Goal: Task Accomplishment & Management: Manage account settings

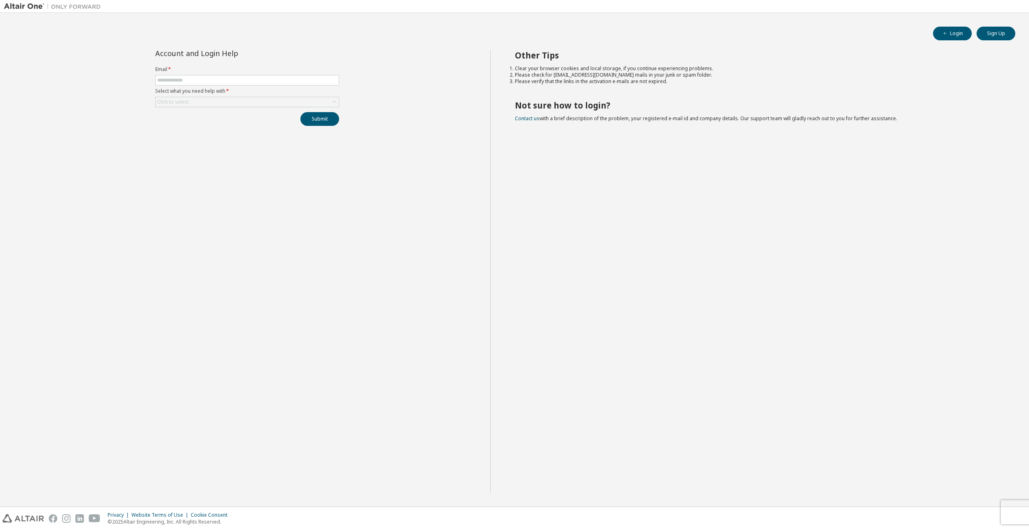
click at [254, 92] on label "Select what you need help with *" at bounding box center [247, 91] width 184 height 6
click at [249, 82] on input "text" at bounding box center [247, 80] width 180 height 6
type input "**********"
click at [222, 103] on div "Click to select" at bounding box center [247, 102] width 183 height 10
click at [221, 119] on span at bounding box center [246, 113] width 181 height 12
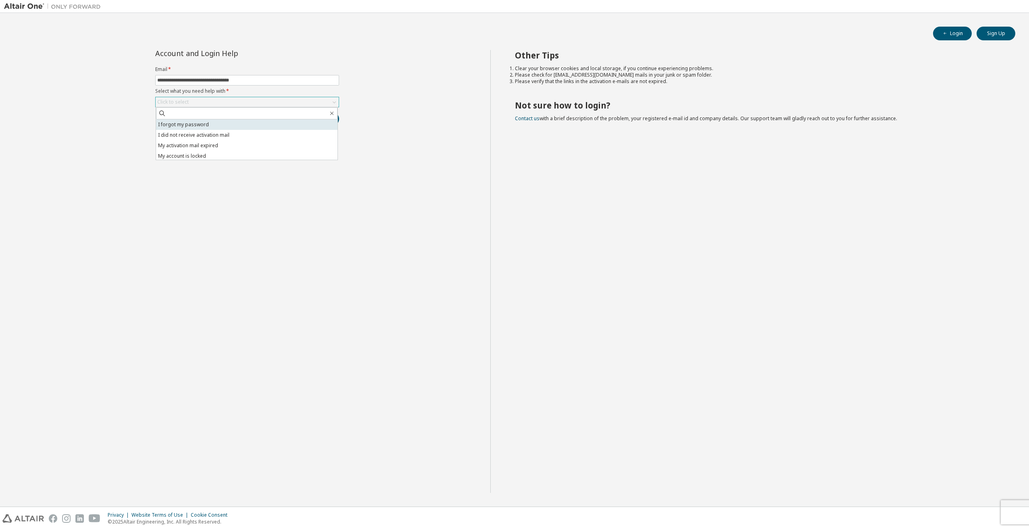
click at [220, 121] on li "I forgot my password" at bounding box center [246, 124] width 181 height 10
click at [318, 124] on button "Submit" at bounding box center [319, 119] width 39 height 14
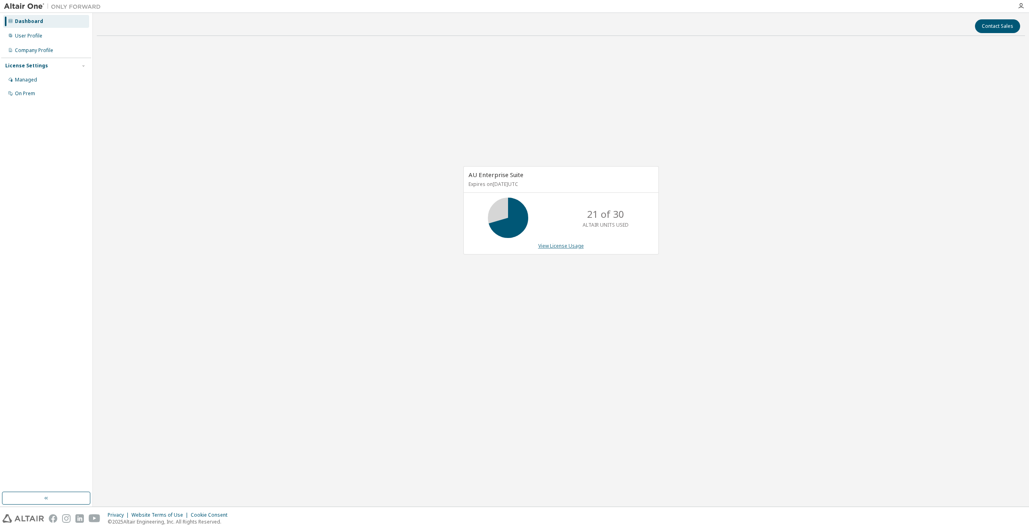
click at [557, 244] on link "View License Usage" at bounding box center [561, 245] width 46 height 7
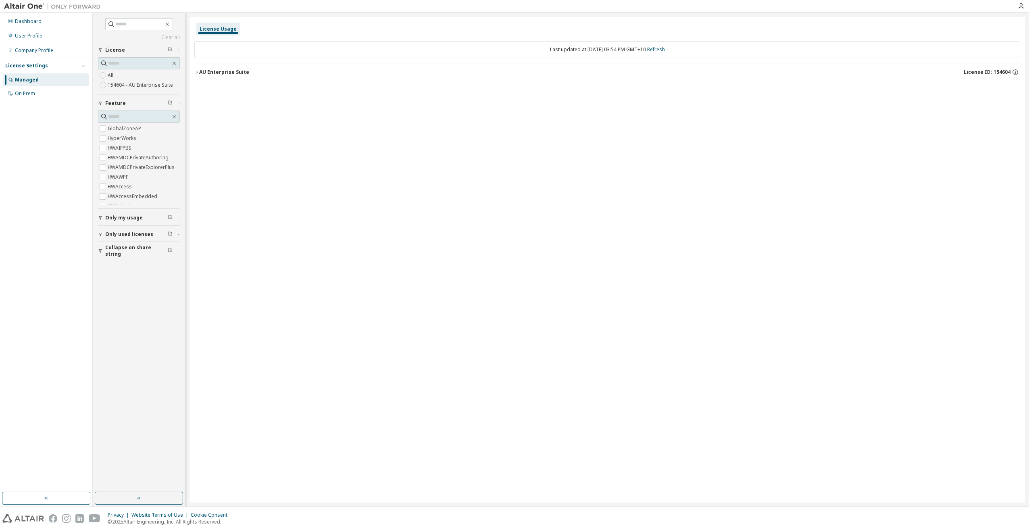
click at [196, 70] on icon "button" at bounding box center [196, 72] width 5 height 5
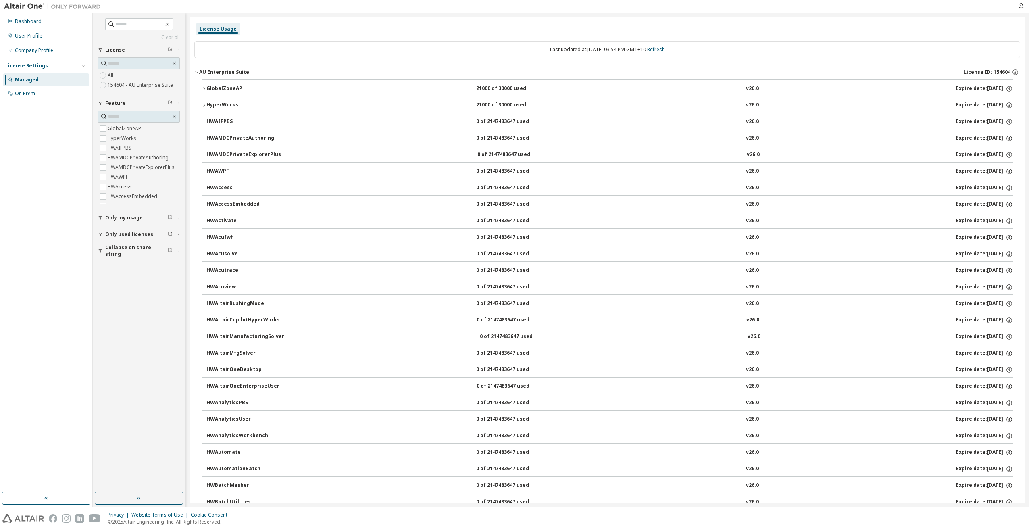
click at [196, 70] on icon "button" at bounding box center [196, 72] width 5 height 5
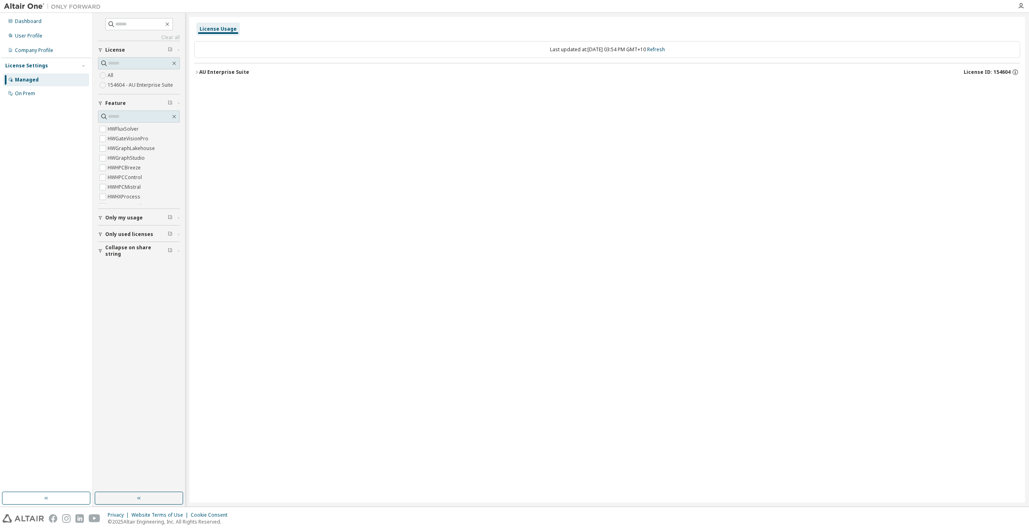
scroll to position [968, 0]
click at [138, 219] on span "Only my usage" at bounding box center [124, 218] width 38 height 6
click at [232, 73] on div "AU Enterprise Suite" at bounding box center [224, 72] width 50 height 6
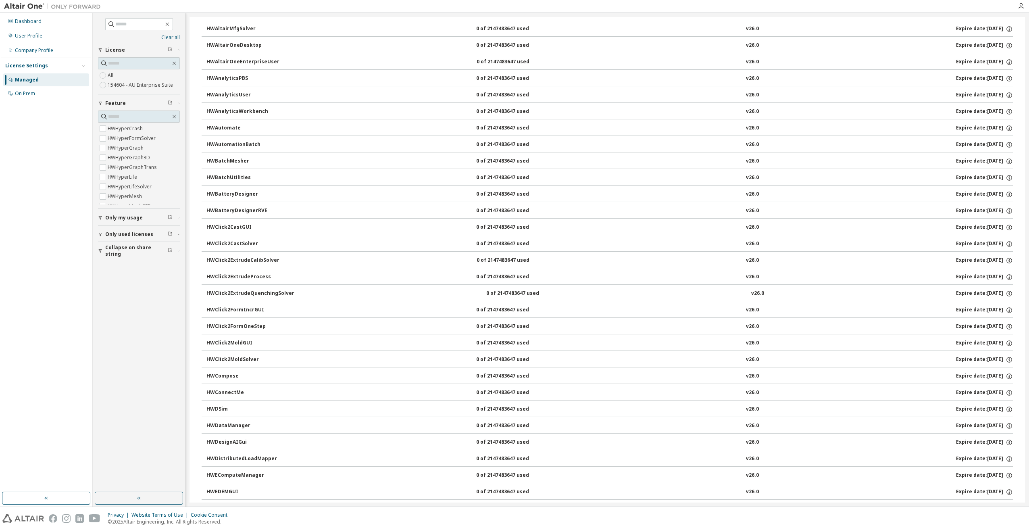
scroll to position [0, 0]
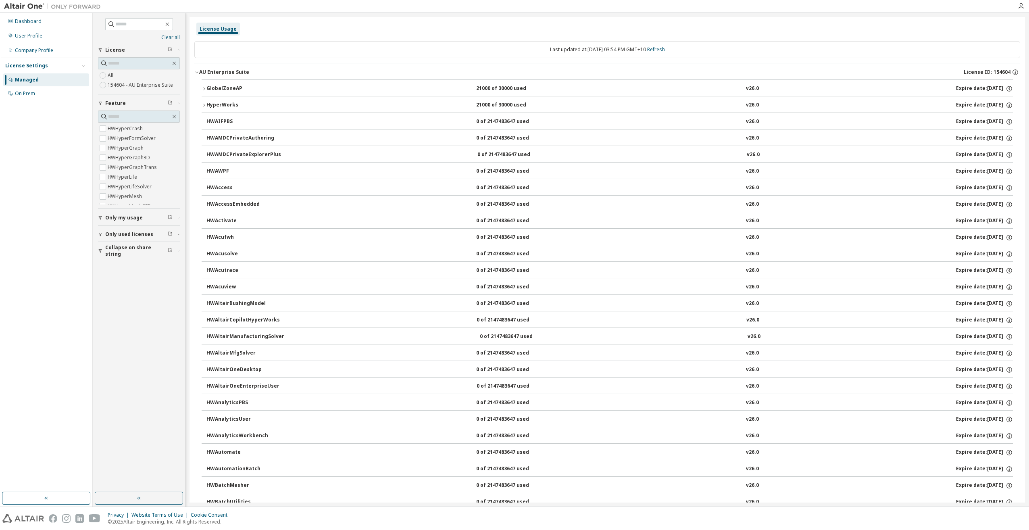
click at [202, 104] on icon "button" at bounding box center [204, 105] width 5 height 5
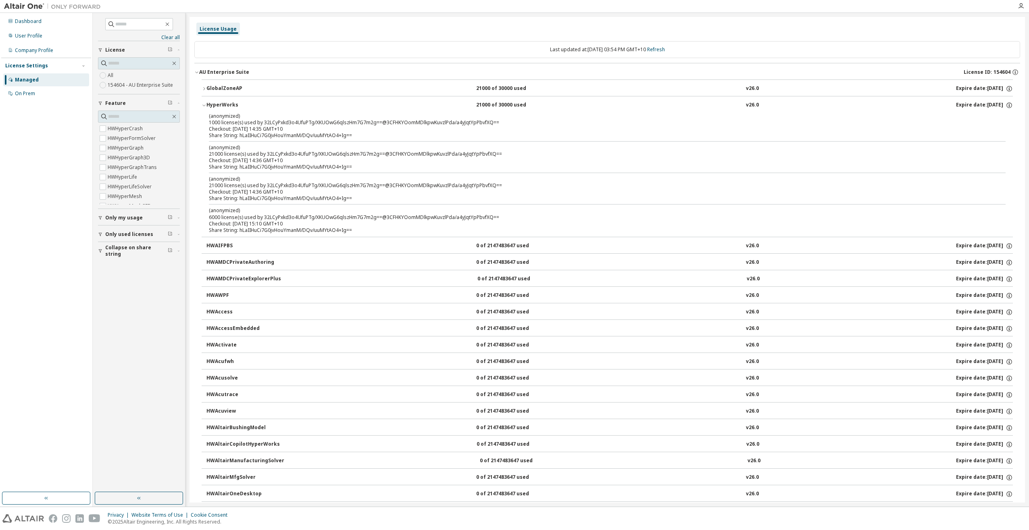
click at [202, 104] on icon "button" at bounding box center [204, 105] width 5 height 5
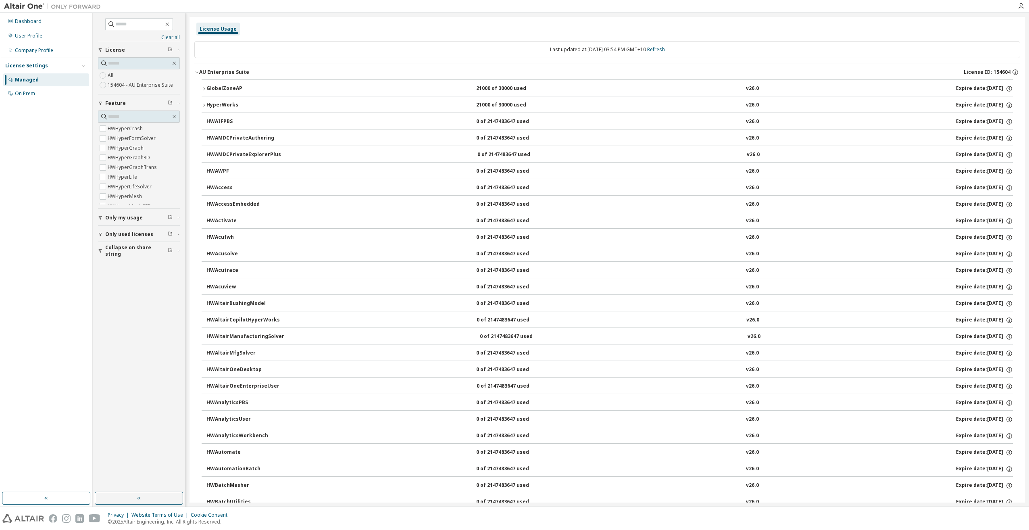
click at [202, 86] on icon "button" at bounding box center [204, 88] width 5 height 5
